Goal: Navigation & Orientation: Find specific page/section

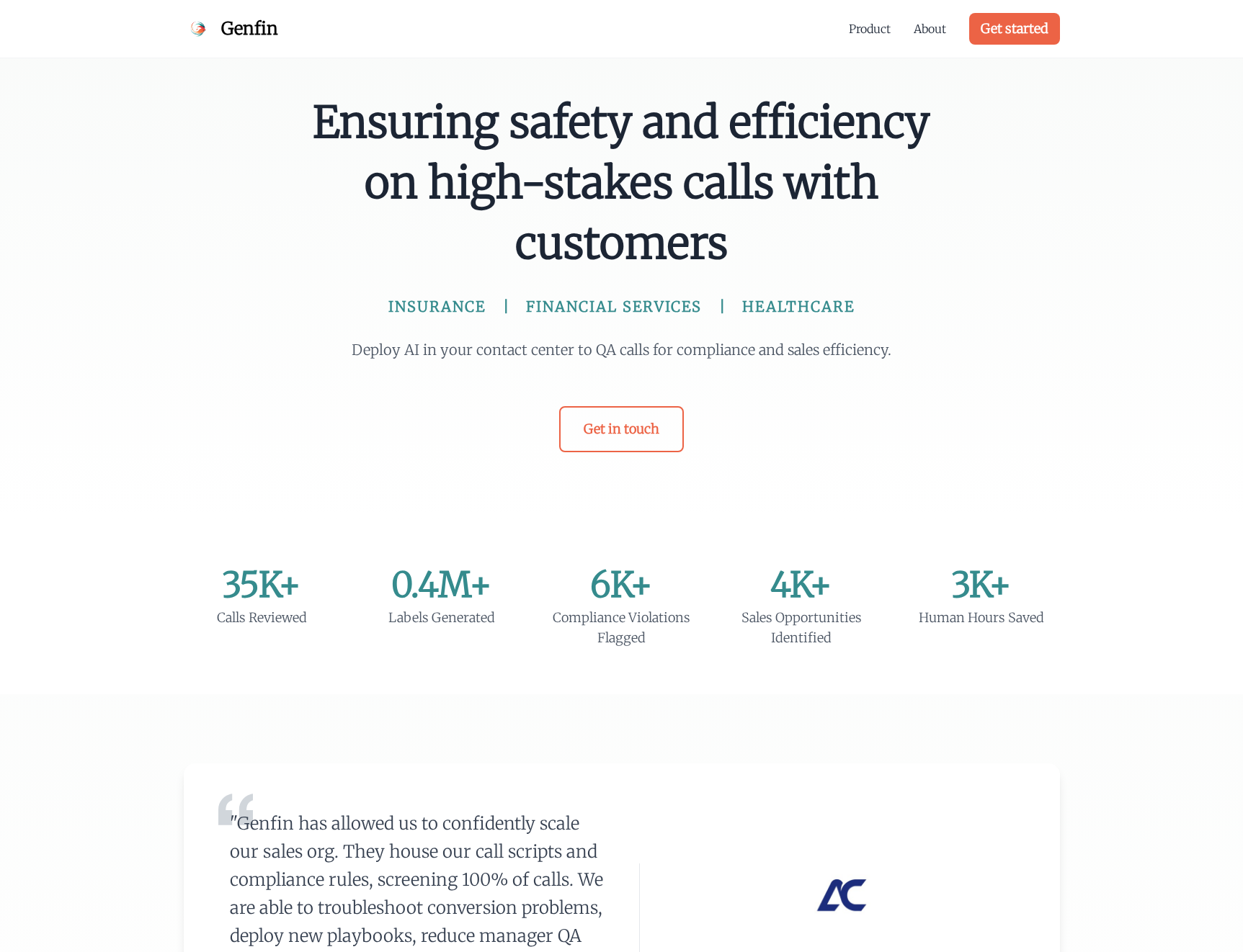
click at [190, 459] on div "Ensuring safety and efficiency on high-stakes calls with customers INSURANCE FI…" at bounding box center [621, 261] width 1243 height 521
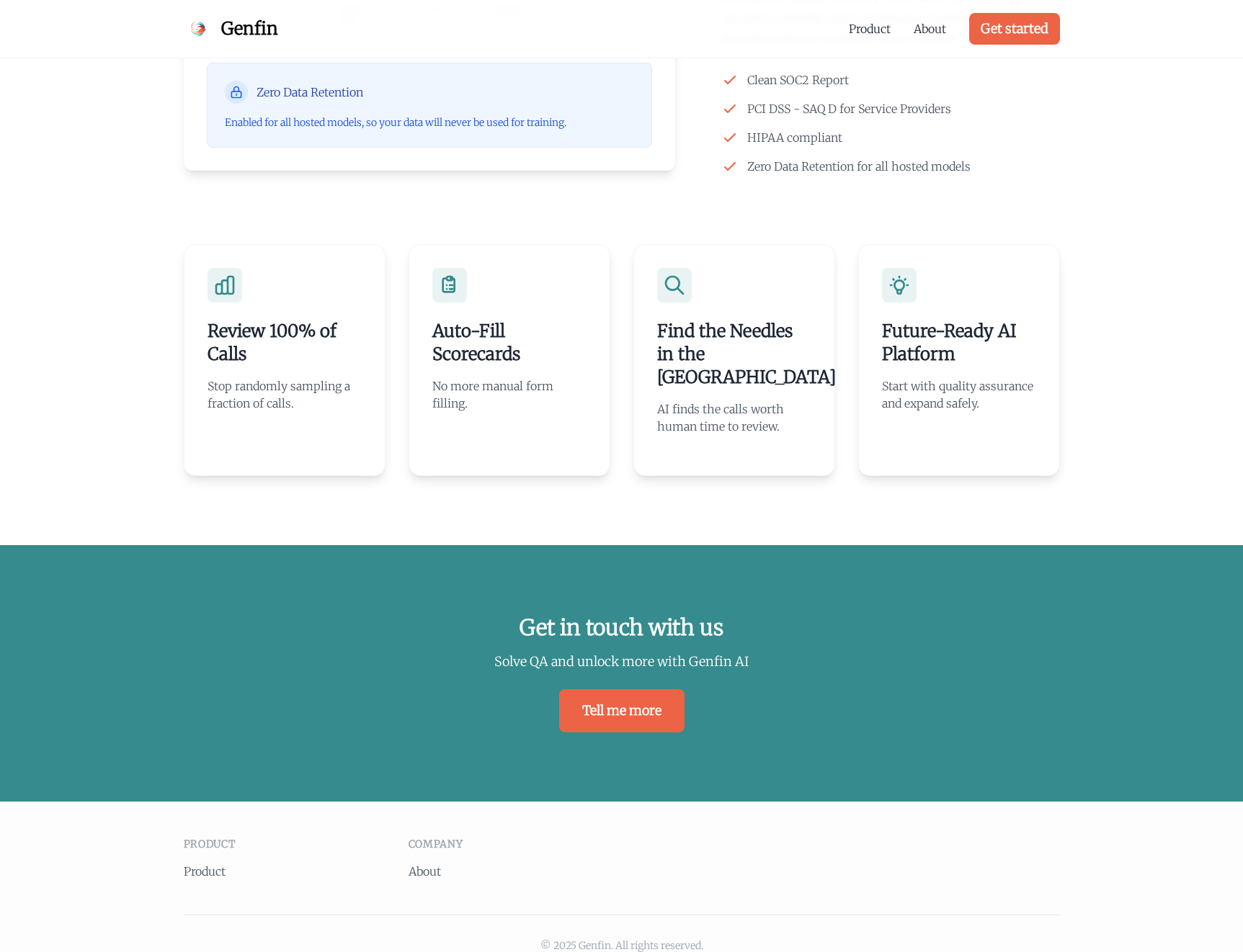
scroll to position [2783, 0]
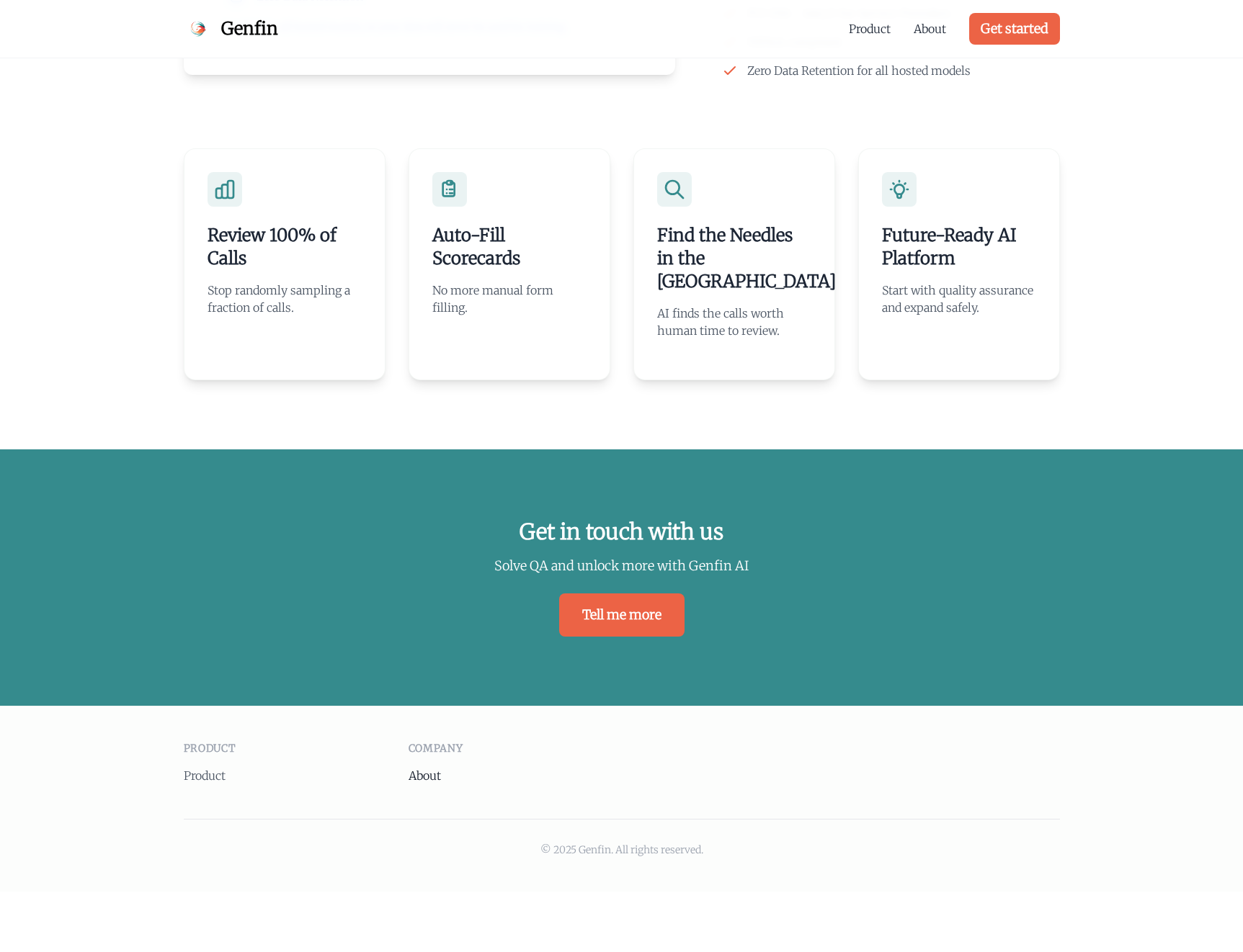
click at [427, 768] on link "About" at bounding box center [425, 775] width 32 height 15
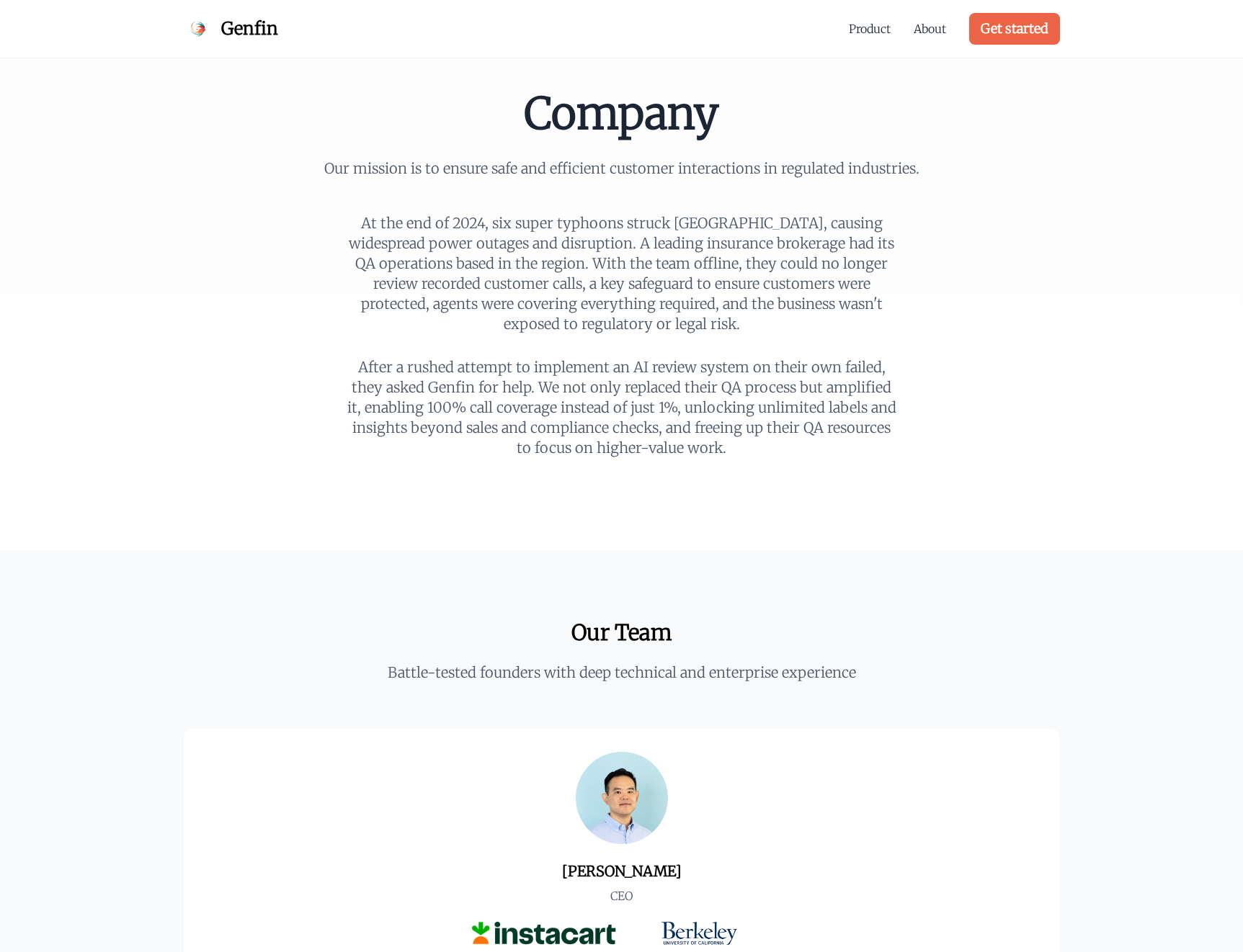
scroll to position [2270, 0]
